Goal: Task Accomplishment & Management: Use online tool/utility

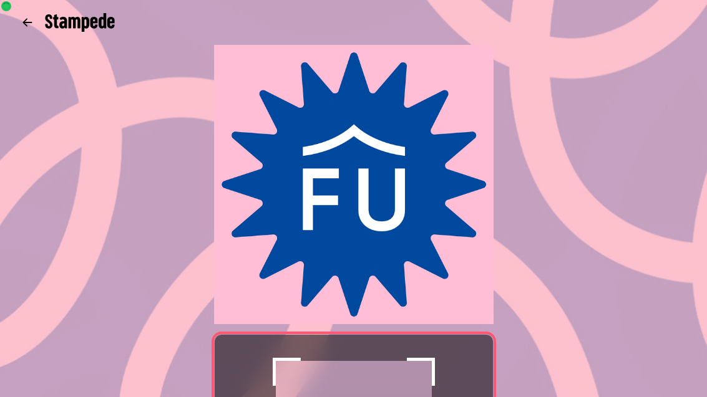
scroll to position [256, 0]
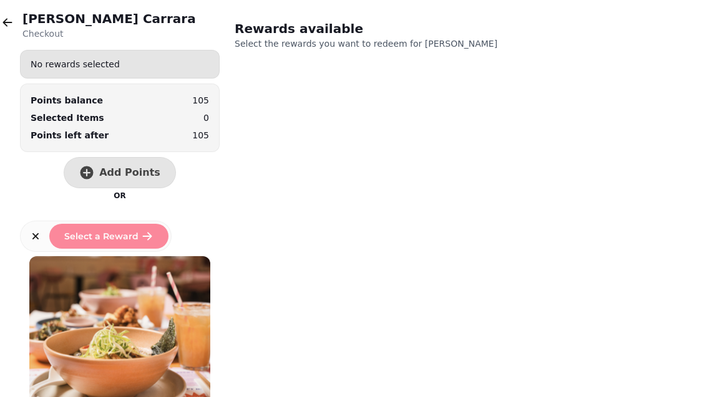
click at [117, 168] on span "Add Points" at bounding box center [129, 173] width 61 height 10
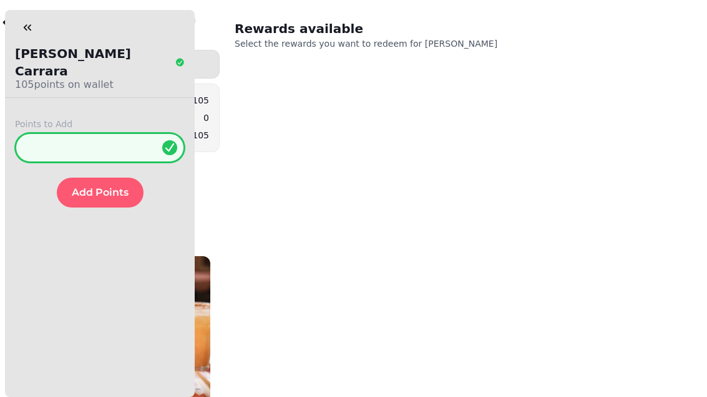
click at [126, 133] on input "*" at bounding box center [100, 148] width 170 height 30
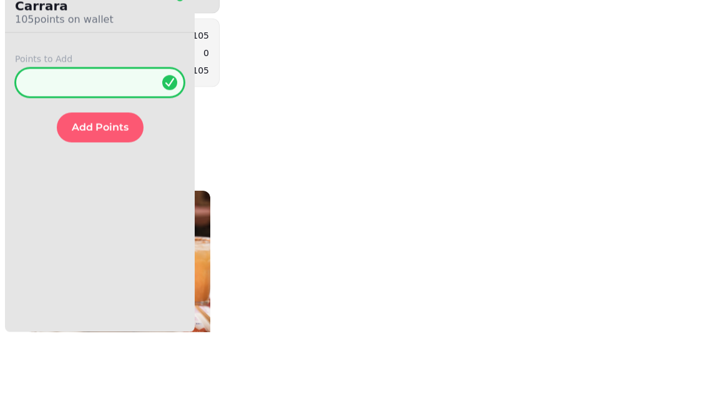
click at [125, 133] on input "*" at bounding box center [100, 148] width 170 height 30
type input "**"
click at [100, 188] on span "Add Points" at bounding box center [100, 193] width 57 height 10
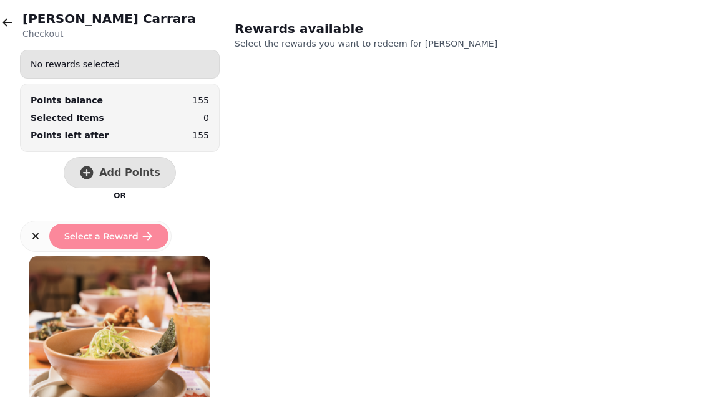
click at [17, 23] on button "button" at bounding box center [7, 22] width 25 height 25
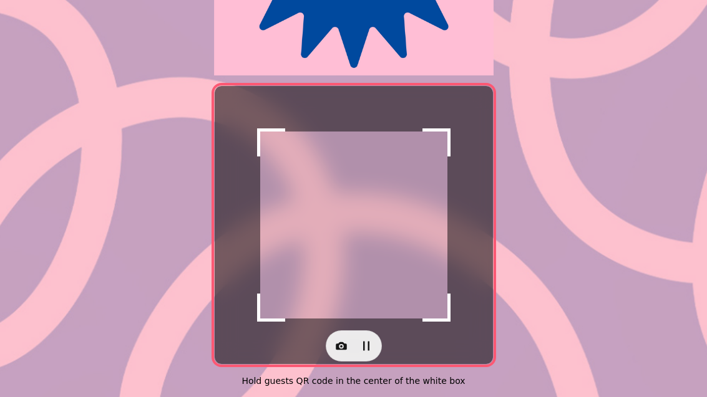
click at [345, 343] on icon "button" at bounding box center [341, 346] width 12 height 12
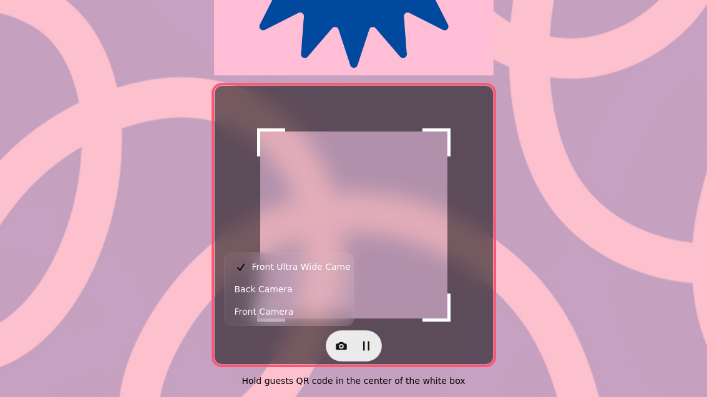
click at [317, 294] on button "Back Camera" at bounding box center [288, 289] width 123 height 22
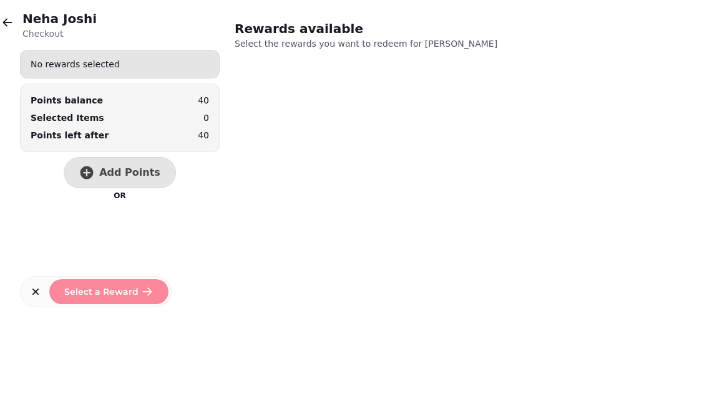
click at [122, 165] on button "Add Points" at bounding box center [120, 172] width 112 height 31
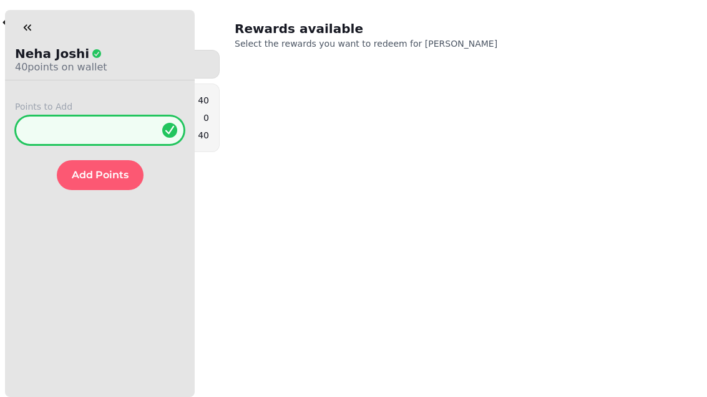
click at [119, 117] on input "*" at bounding box center [100, 130] width 170 height 30
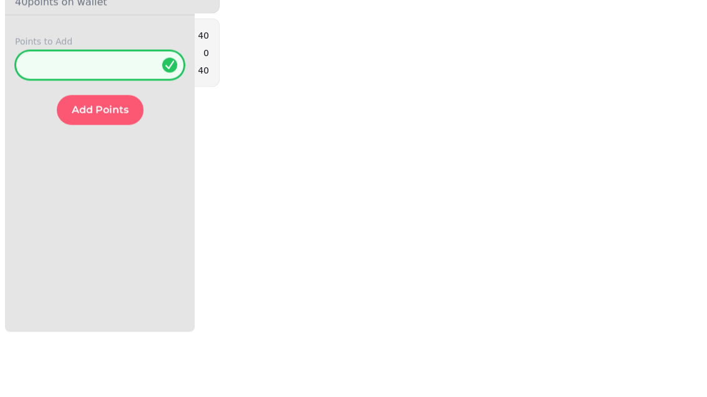
click at [115, 115] on input "*" at bounding box center [100, 130] width 170 height 30
type input "**"
click at [108, 170] on span "Add Points" at bounding box center [100, 175] width 57 height 10
